Goal: Use online tool/utility: Utilize a website feature to perform a specific function

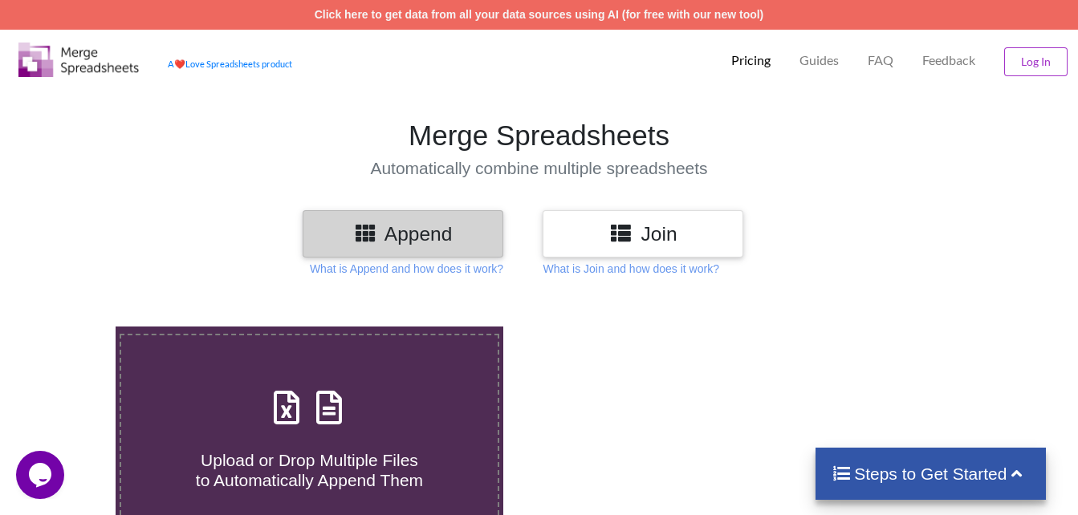
click at [395, 234] on h3 "Append" at bounding box center [403, 233] width 177 height 23
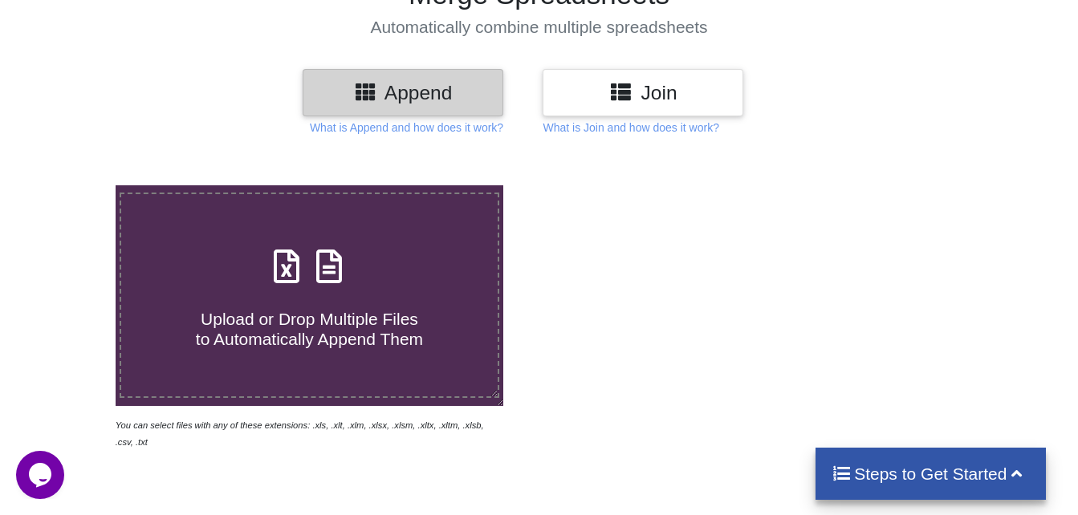
scroll to position [161, 0]
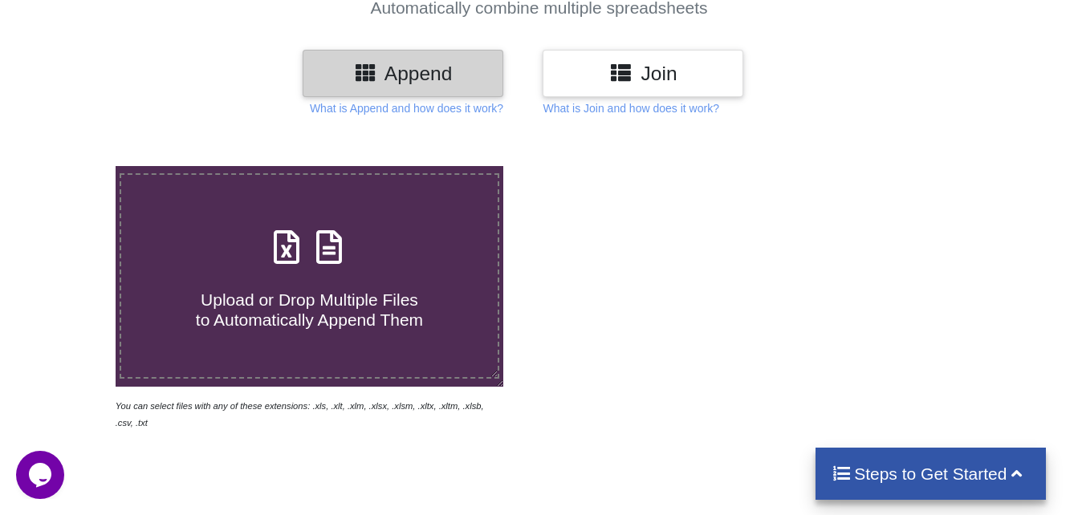
click at [241, 291] on span "Upload or Drop Multiple Files to Automatically Append Them" at bounding box center [309, 310] width 227 height 39
click at [71, 166] on input "Upload or Drop Multiple Files to Automatically Append Them" at bounding box center [71, 166] width 0 height 0
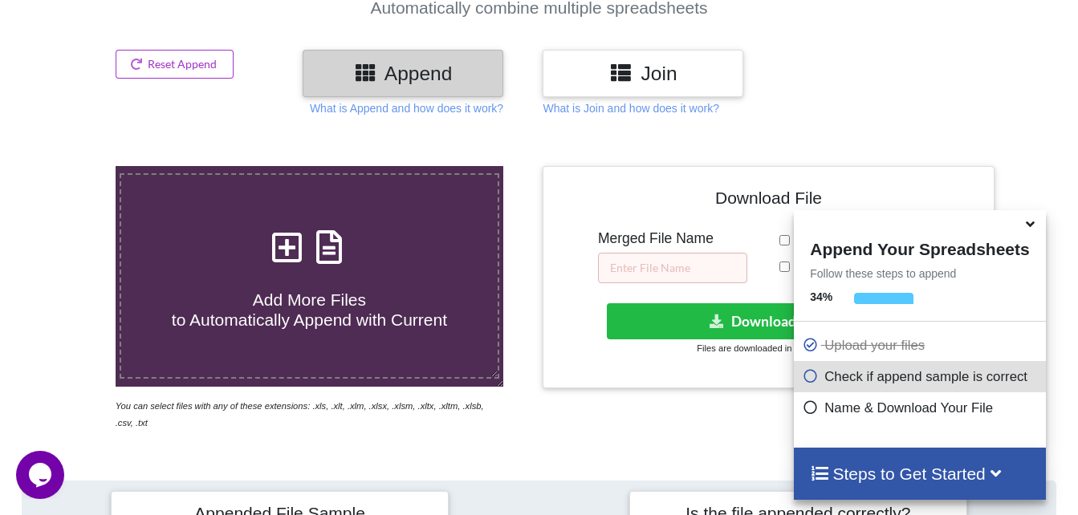
scroll to position [624, 0]
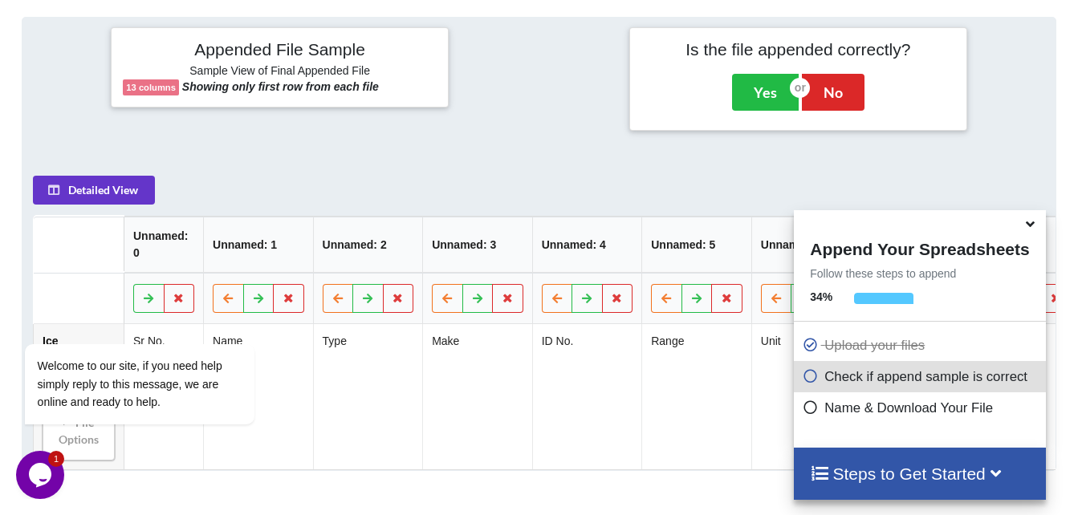
click at [1029, 228] on icon at bounding box center [1031, 221] width 17 height 14
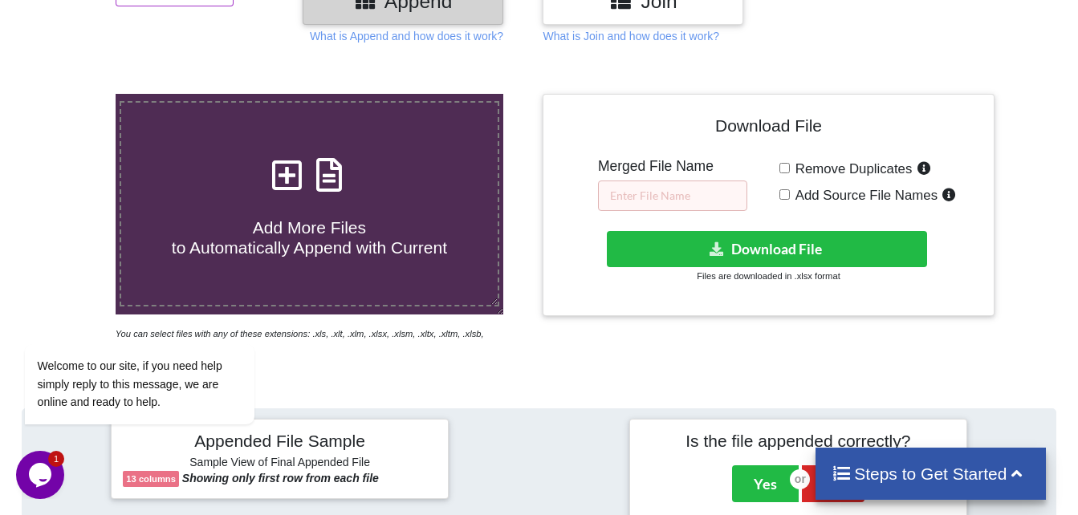
scroll to position [204, 0]
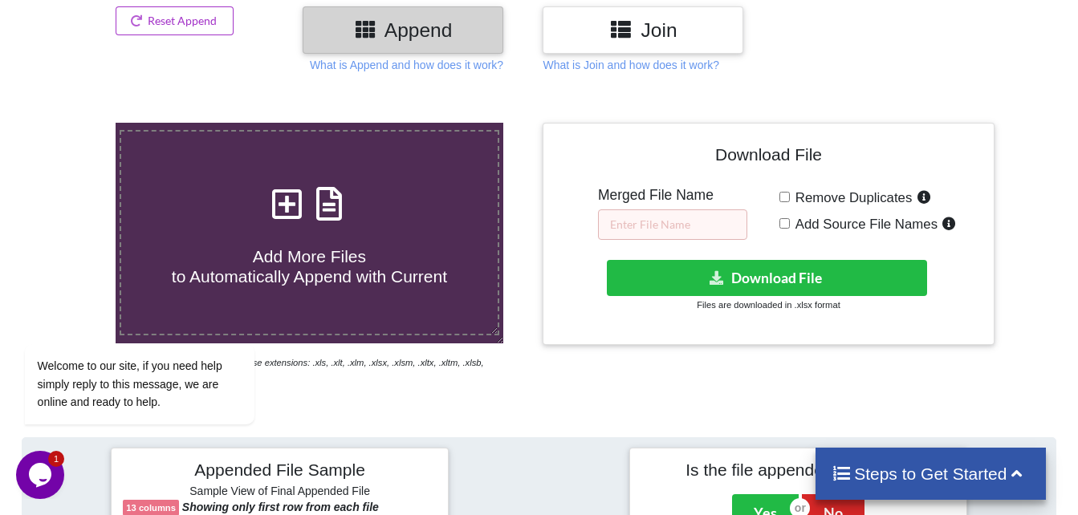
click at [312, 233] on h4 "Add More Files to Automatically Append with Current" at bounding box center [309, 256] width 377 height 61
click at [71, 123] on input "Add More Files to Automatically Append with Current" at bounding box center [71, 123] width 0 height 0
type input "C:\fakepath\Ghee.xlsx"
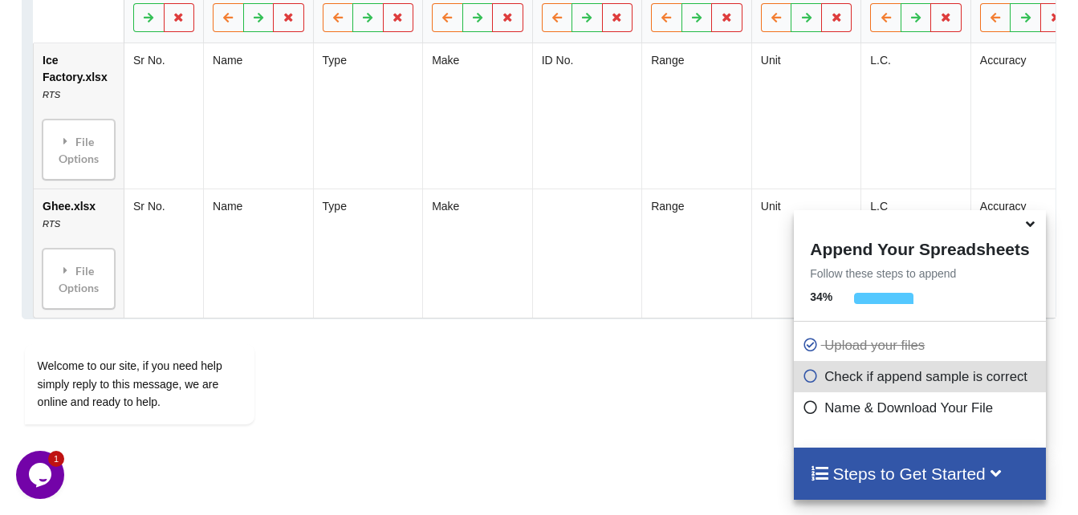
scroll to position [945, 0]
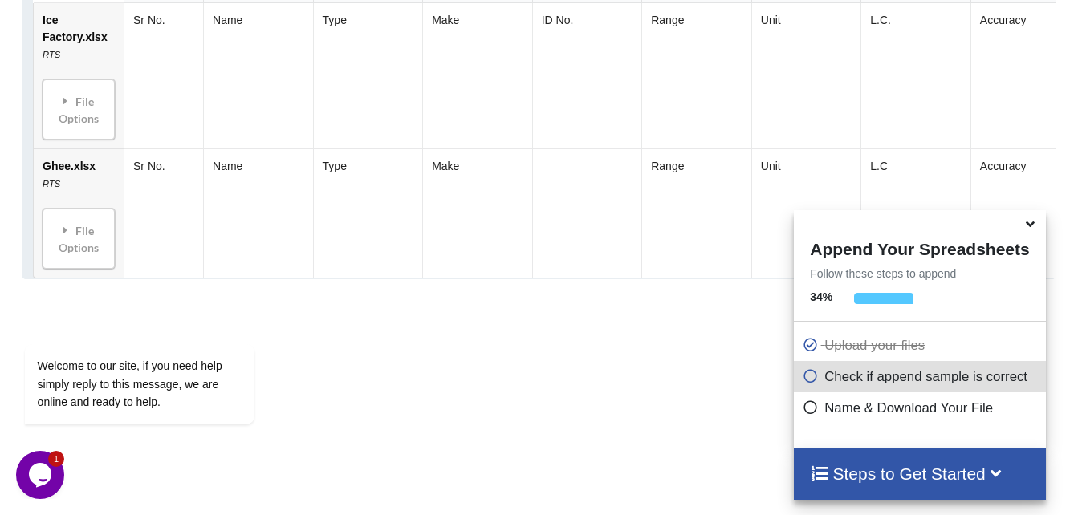
click at [1031, 229] on icon at bounding box center [1031, 221] width 17 height 14
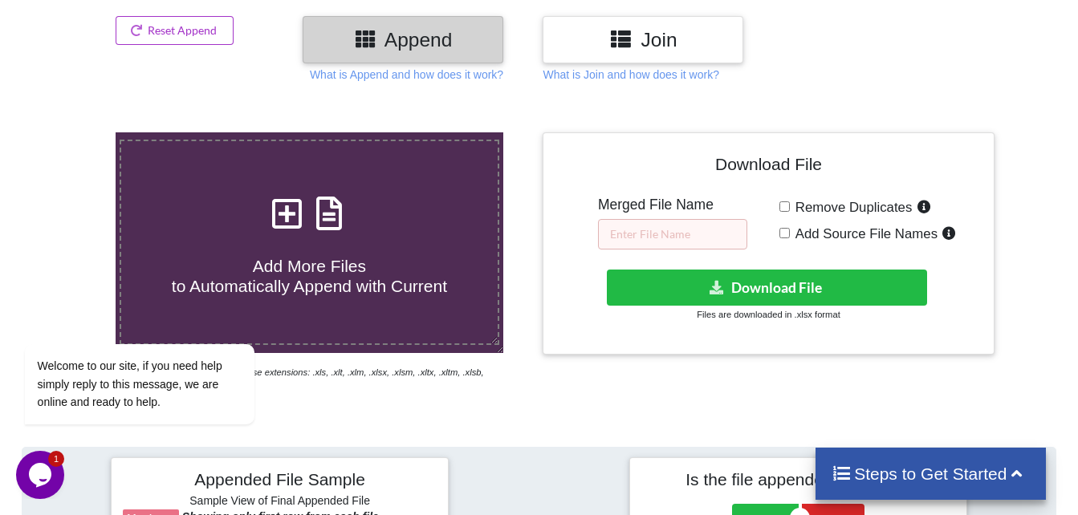
scroll to position [173, 0]
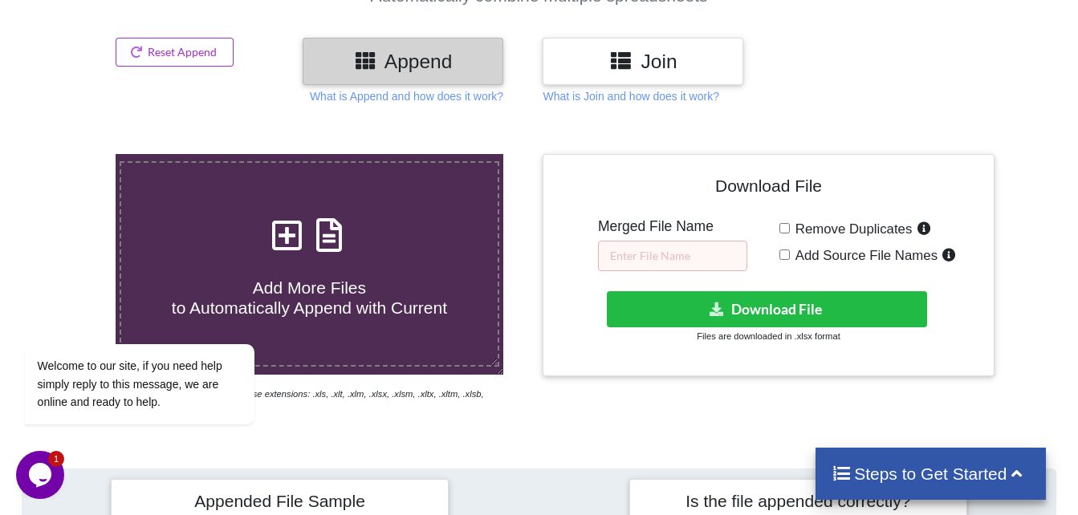
click at [787, 251] on input "Add Source File Names" at bounding box center [784, 255] width 10 height 10
checkbox input "true"
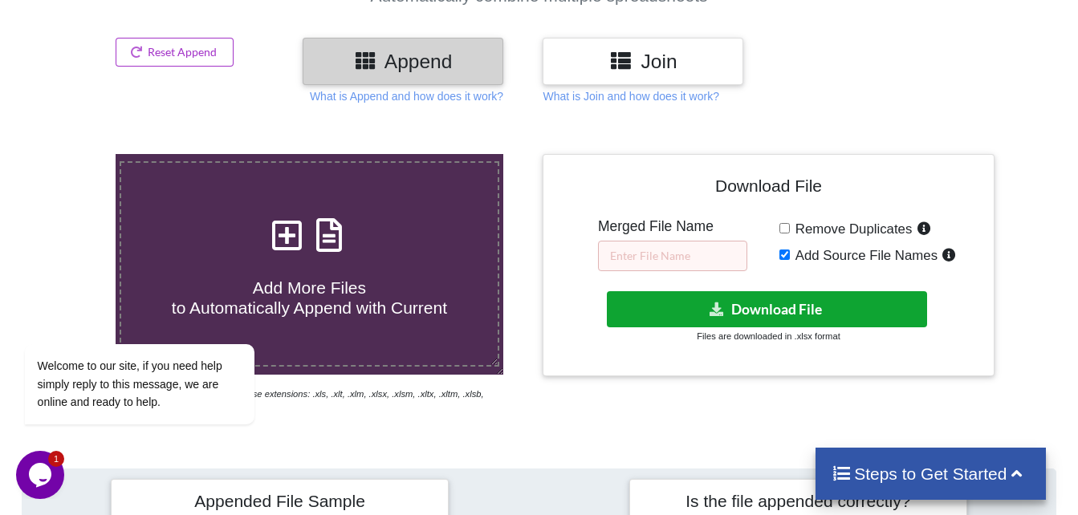
click at [762, 310] on button "Download File" at bounding box center [767, 309] width 320 height 36
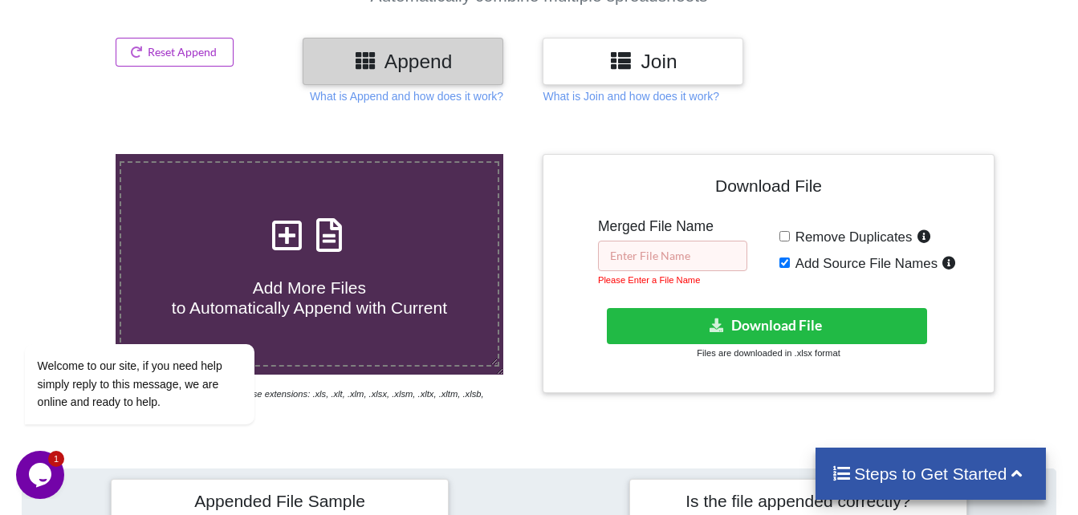
click at [635, 258] on input "text" at bounding box center [672, 256] width 149 height 30
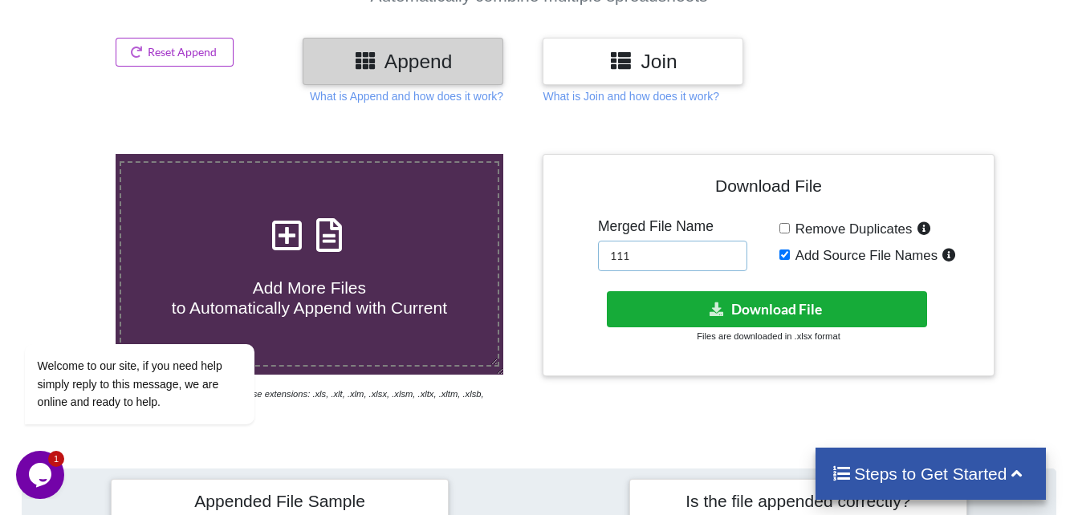
type input "111"
click at [701, 305] on button "Download File" at bounding box center [767, 309] width 320 height 36
